Goal: Information Seeking & Learning: Learn about a topic

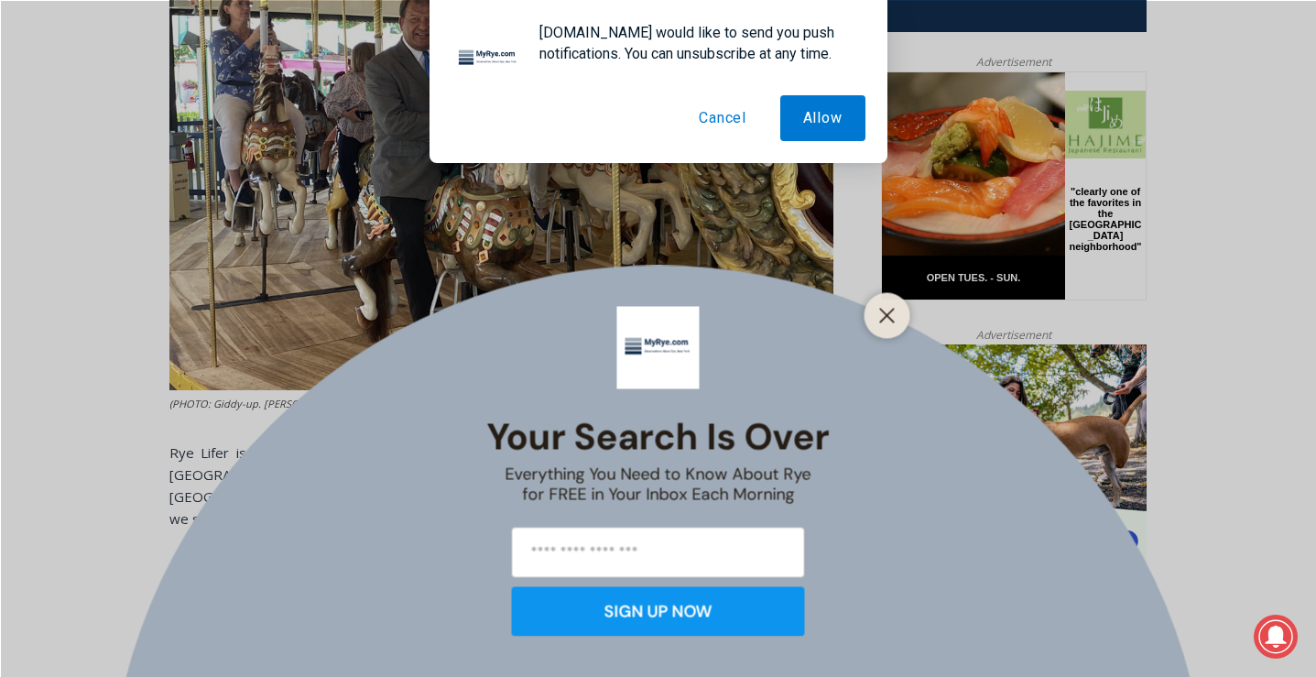
scroll to position [878, 0]
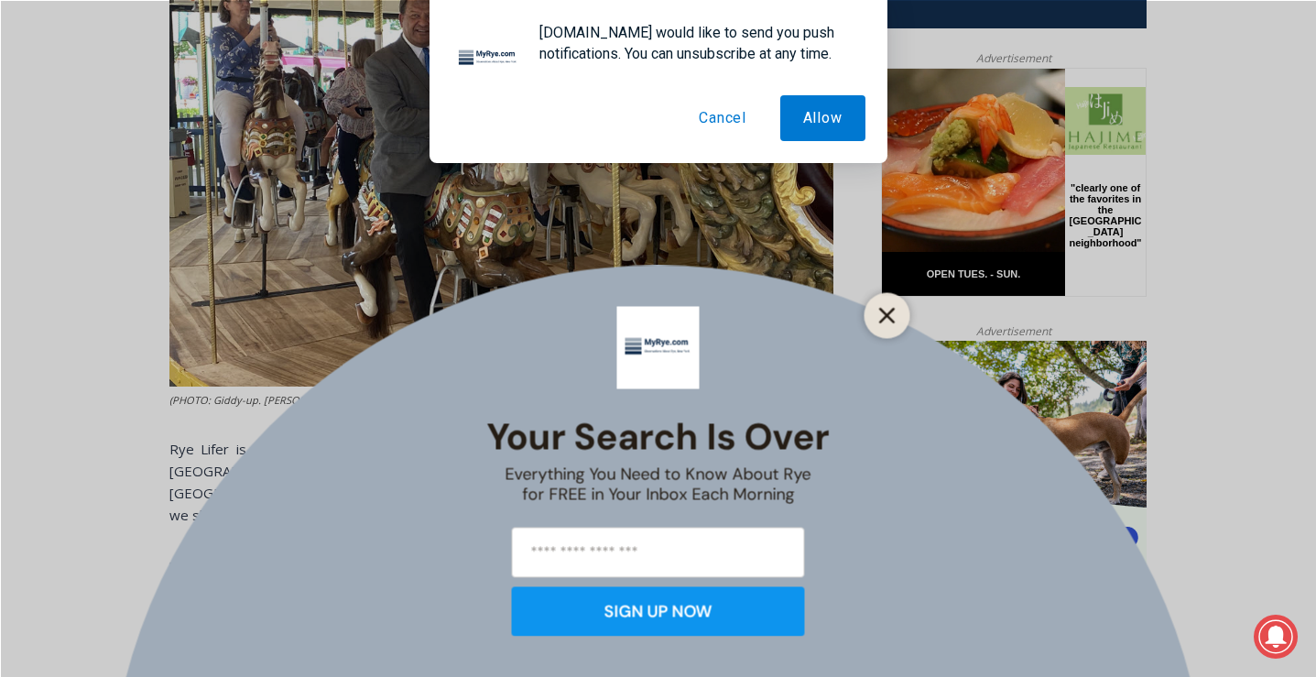
click at [898, 307] on button "Close" at bounding box center [887, 315] width 26 height 26
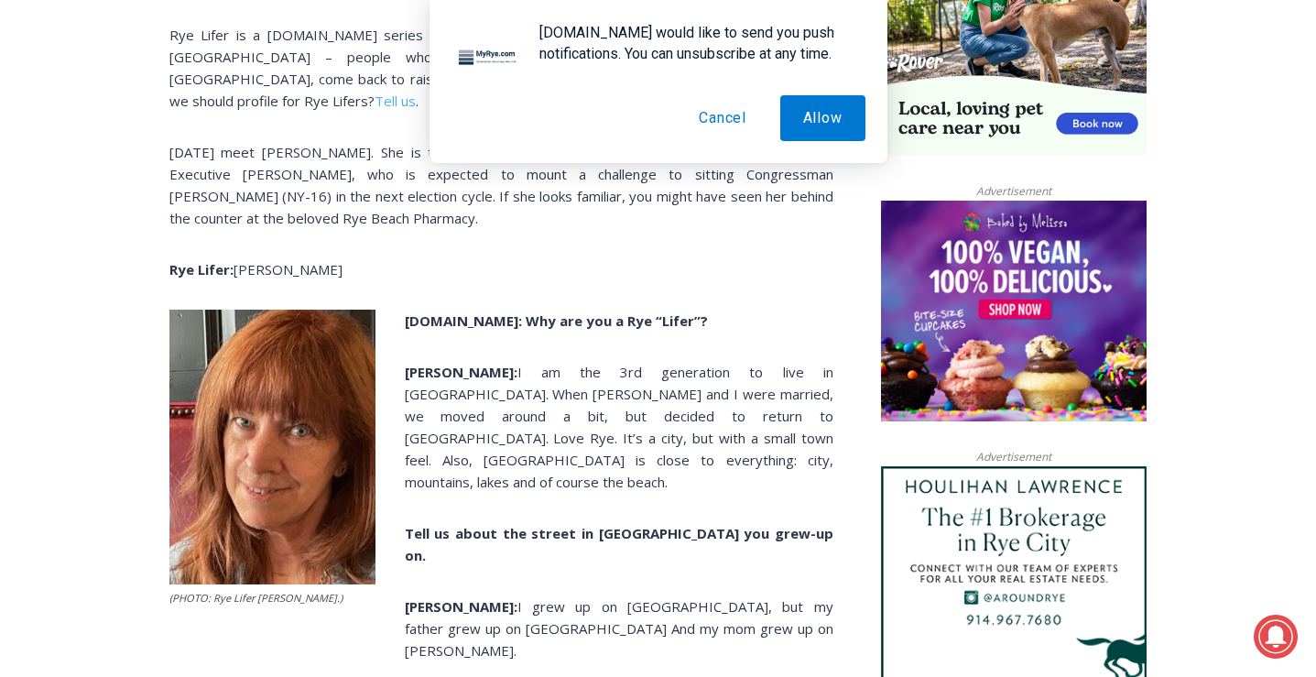
scroll to position [0, 0]
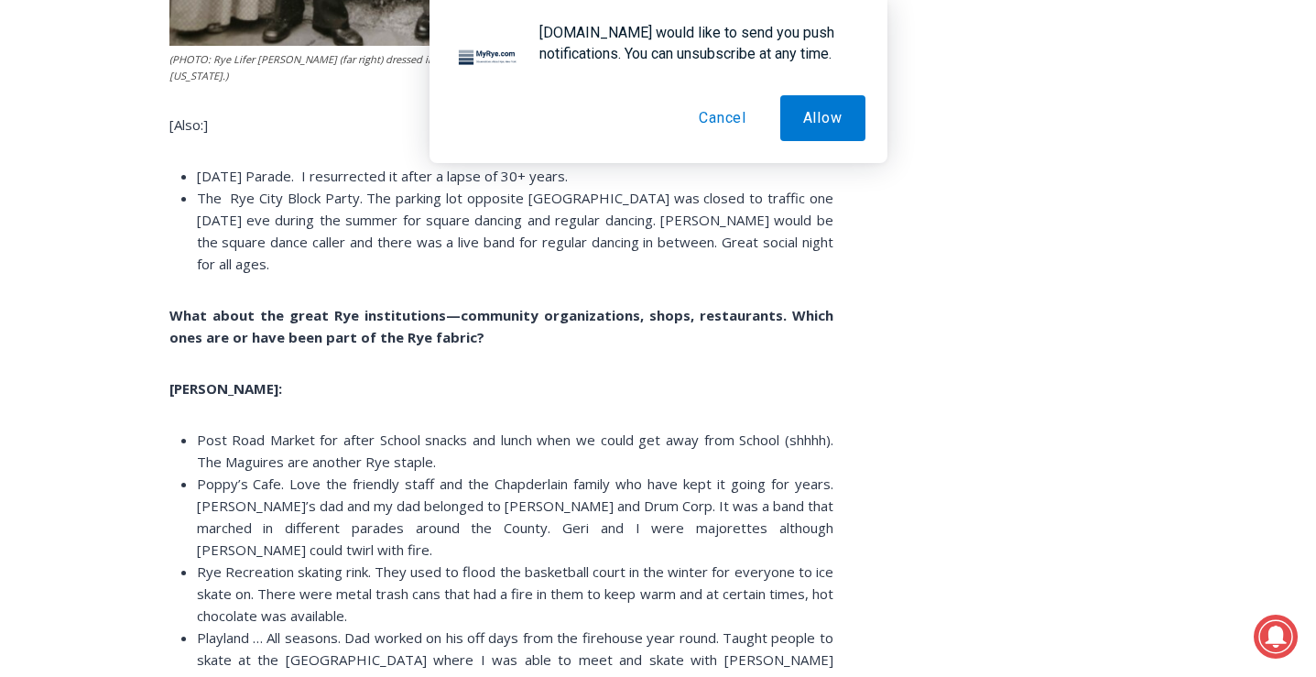
scroll to position [3641, 0]
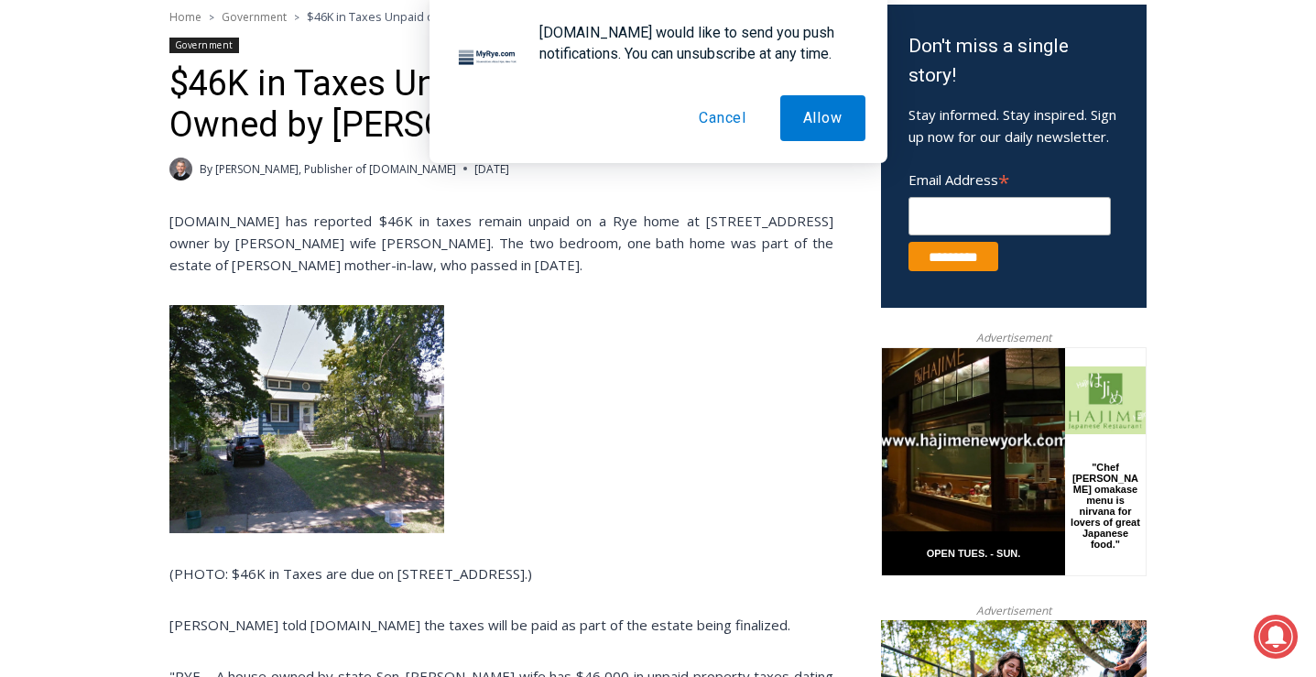
scroll to position [599, 0]
